Goal: Task Accomplishment & Management: Manage account settings

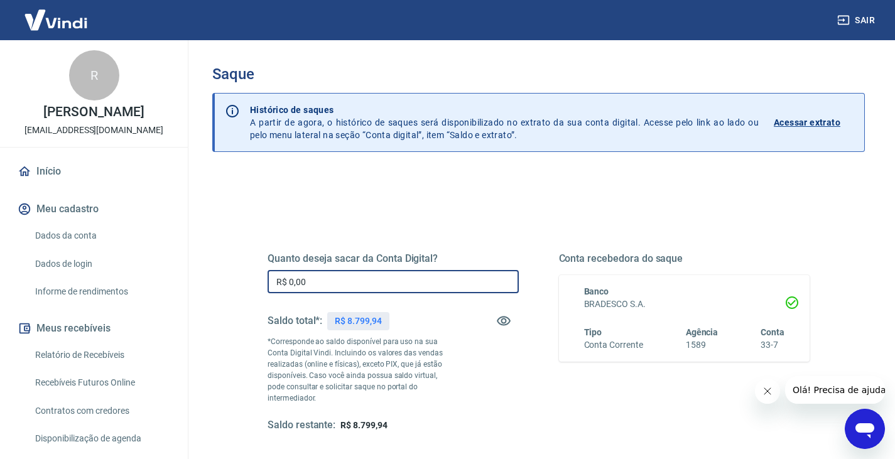
drag, startPoint x: 313, startPoint y: 281, endPoint x: 268, endPoint y: 278, distance: 44.6
click at [268, 278] on input "R$ 0,00" at bounding box center [392, 281] width 251 height 23
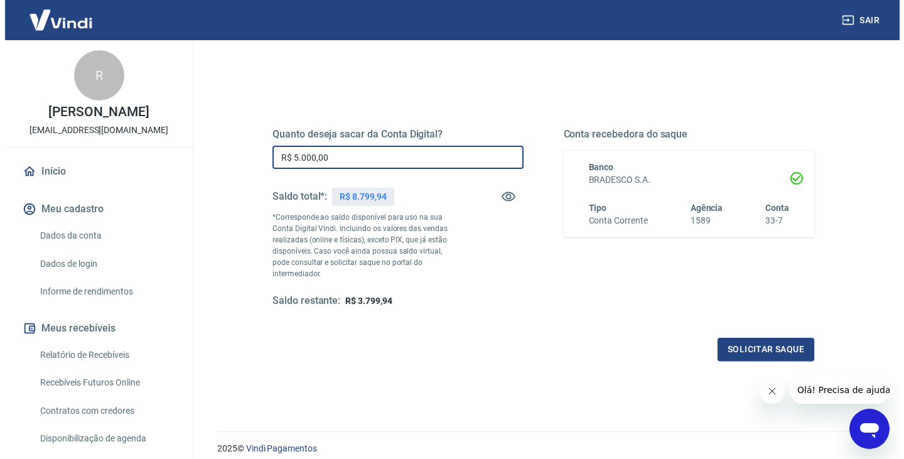
scroll to position [126, 0]
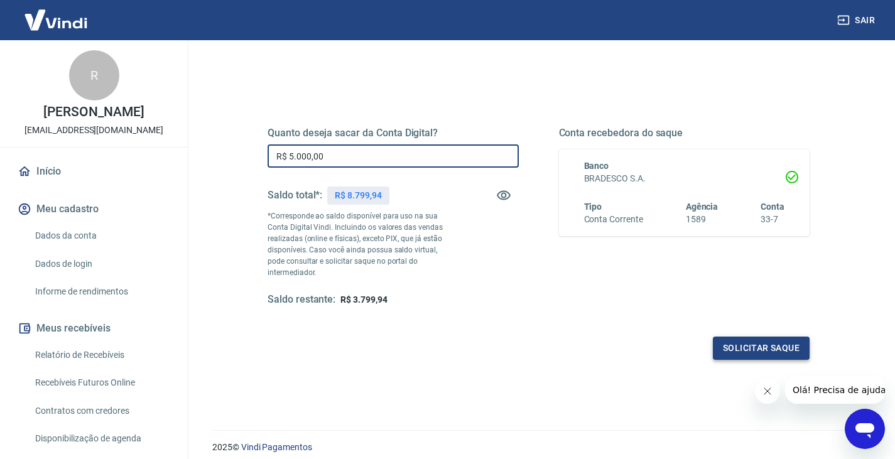
type input "R$ 5.000,00"
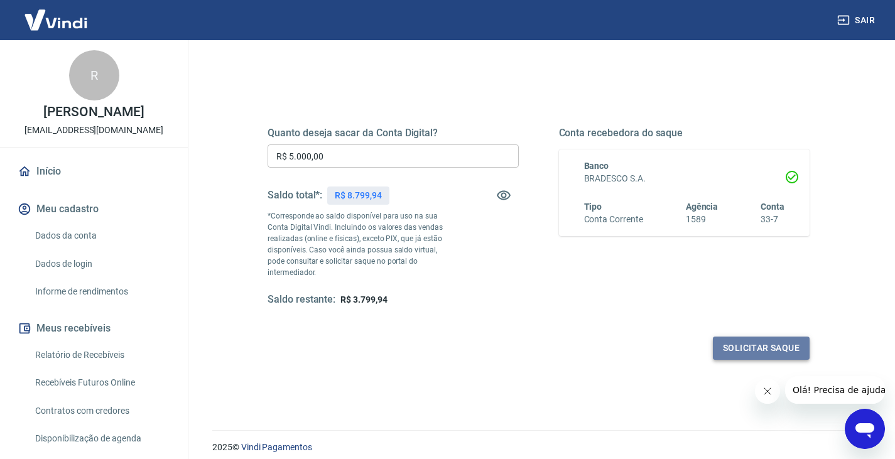
click at [766, 337] on button "Solicitar saque" at bounding box center [761, 348] width 97 height 23
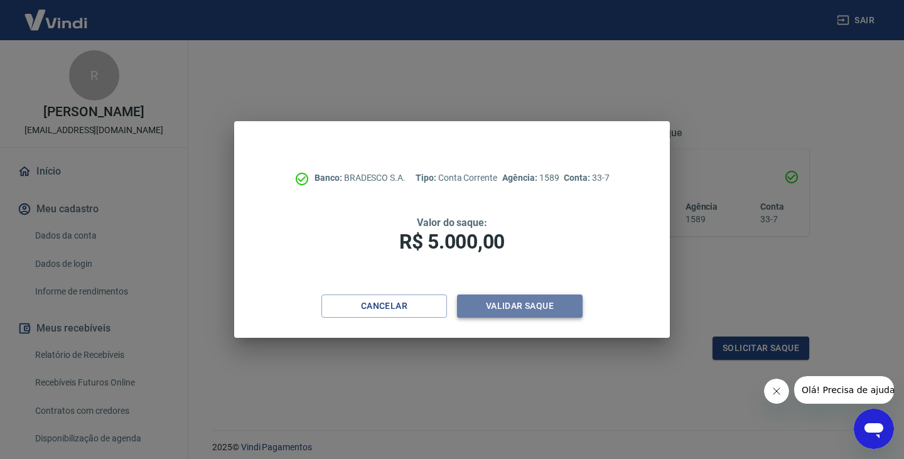
click at [520, 301] on button "Validar saque" at bounding box center [520, 305] width 126 height 23
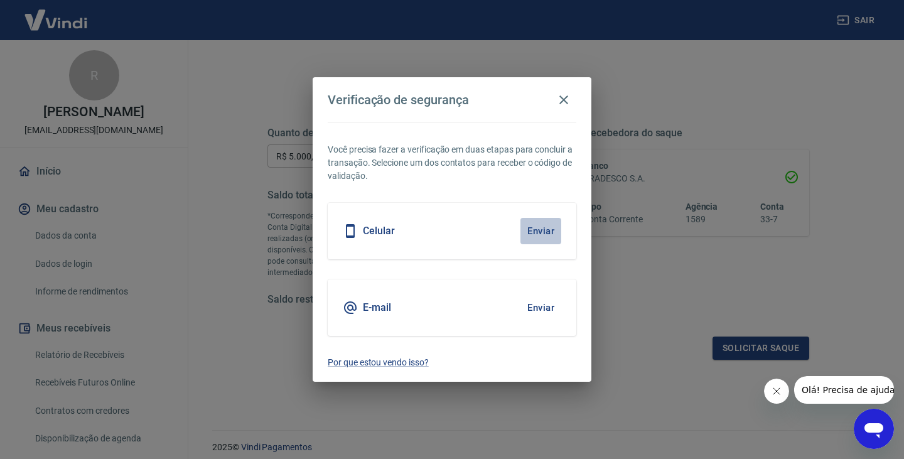
click at [536, 229] on button "Enviar" at bounding box center [540, 231] width 41 height 26
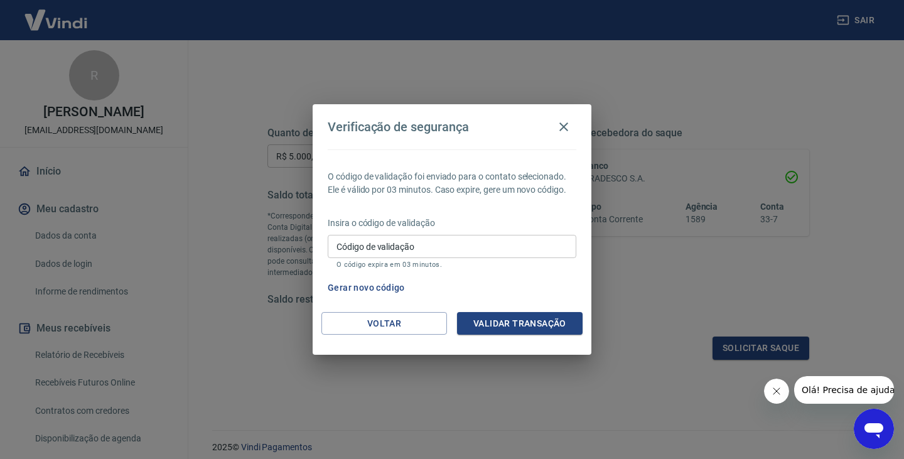
click at [443, 251] on input "Código de validação" at bounding box center [452, 246] width 249 height 23
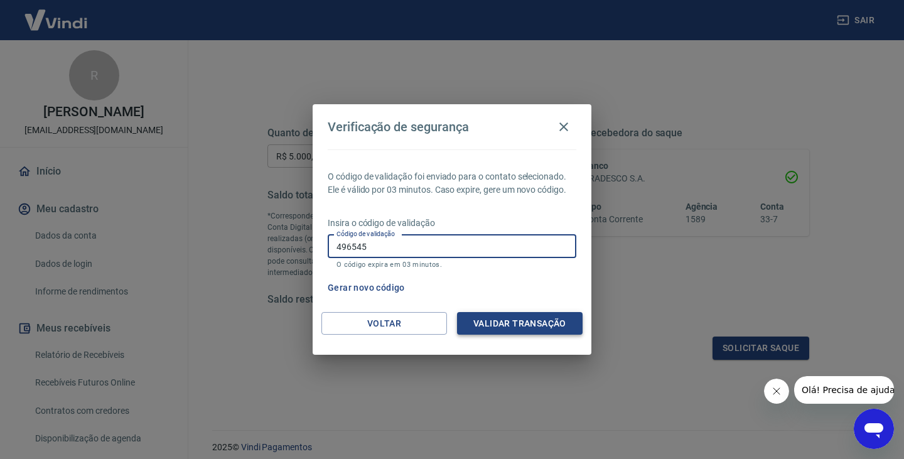
type input "496545"
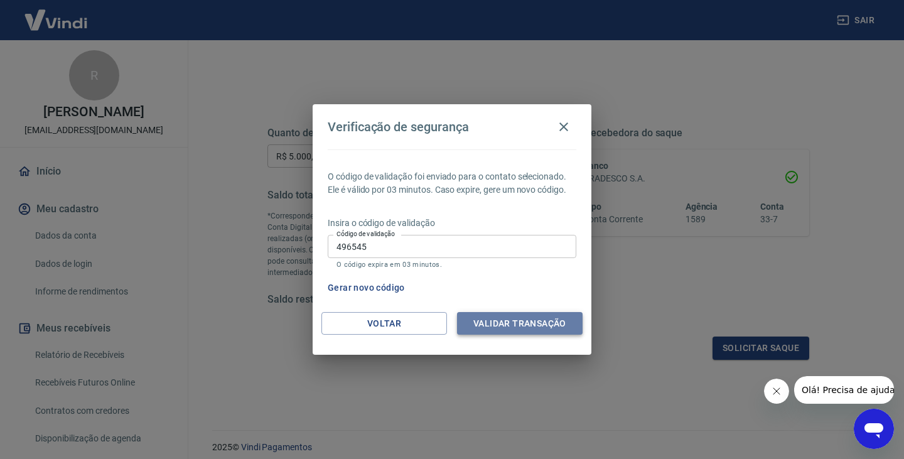
click at [503, 318] on button "Validar transação" at bounding box center [520, 323] width 126 height 23
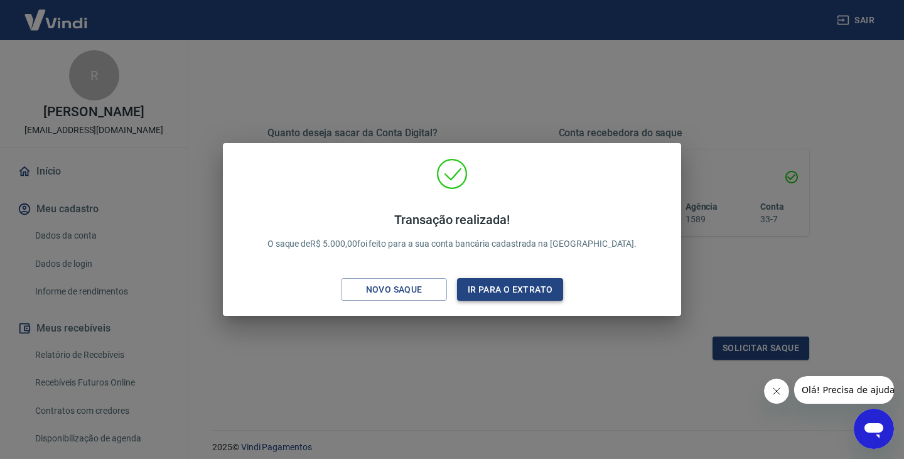
click at [502, 293] on button "Ir para o extrato" at bounding box center [510, 289] width 106 height 23
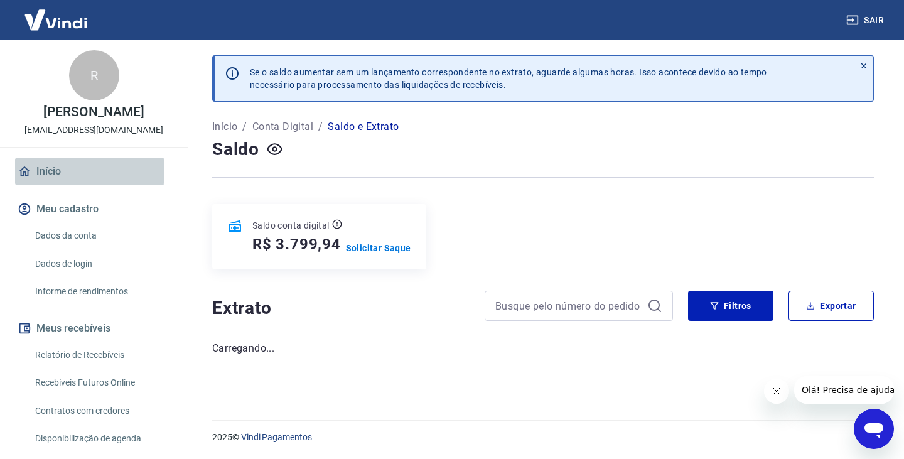
click at [53, 171] on link "Início" at bounding box center [94, 172] width 158 height 28
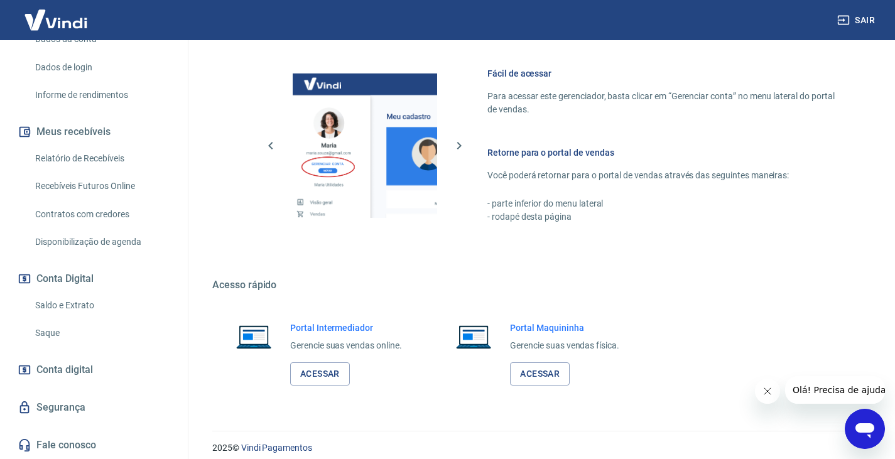
scroll to position [658, 0]
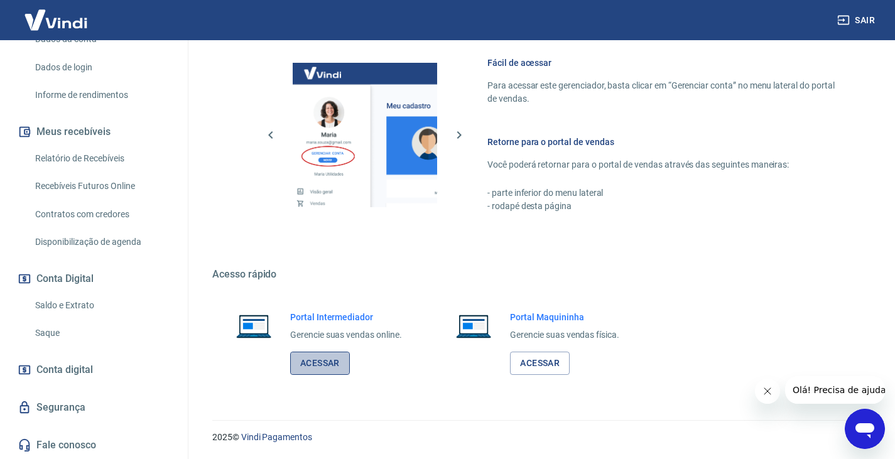
click at [331, 360] on link "Acessar" at bounding box center [320, 363] width 60 height 23
